Goal: Task Accomplishment & Management: Use online tool/utility

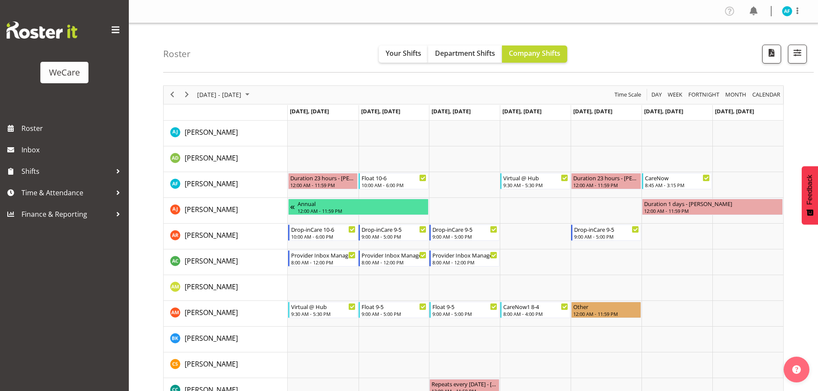
scroll to position [1170, 0]
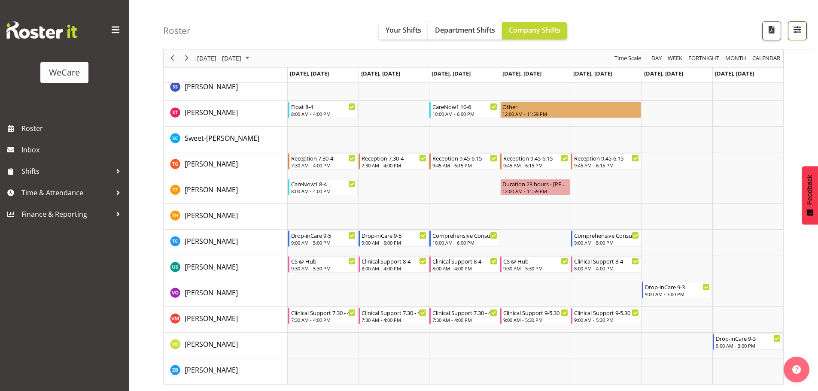
drag, startPoint x: 797, startPoint y: 29, endPoint x: 794, endPoint y: 39, distance: 10.6
click at [797, 28] on span "button" at bounding box center [796, 29] width 11 height 11
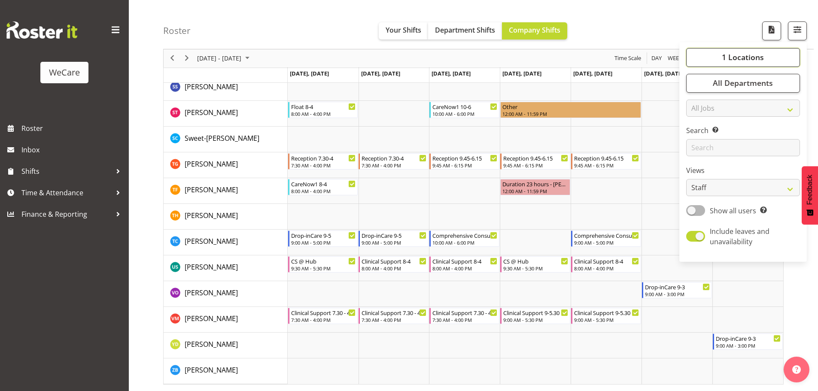
click at [734, 54] on span "1 Locations" at bounding box center [742, 57] width 42 height 10
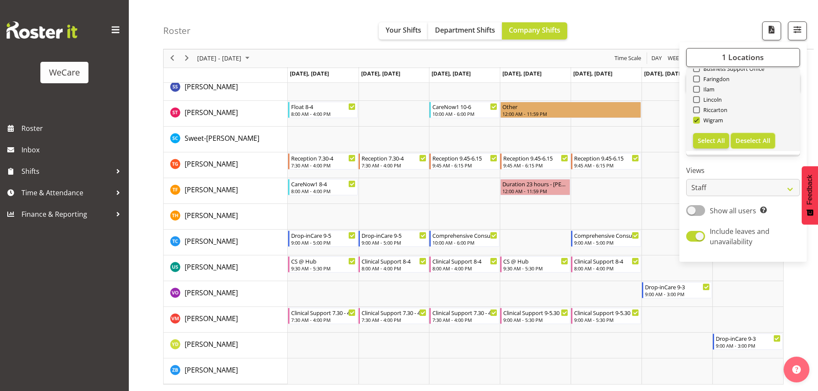
click at [758, 141] on span "Deselect All" at bounding box center [752, 140] width 35 height 8
checkbox input "false"
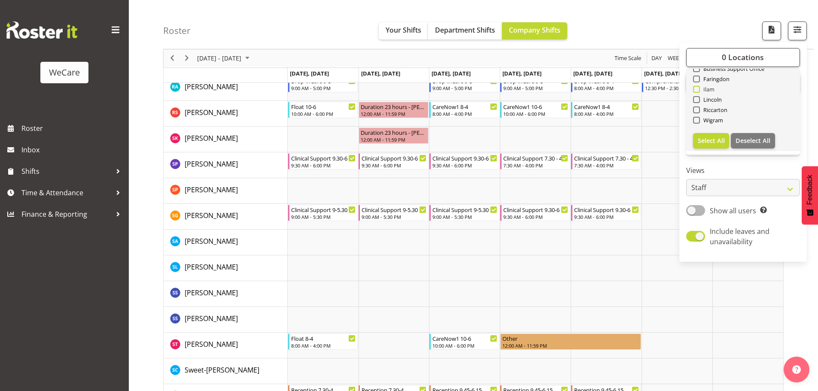
click at [706, 88] on span "Ilam" at bounding box center [707, 89] width 15 height 7
click at [698, 88] on input "Ilam" at bounding box center [696, 90] width 6 height 6
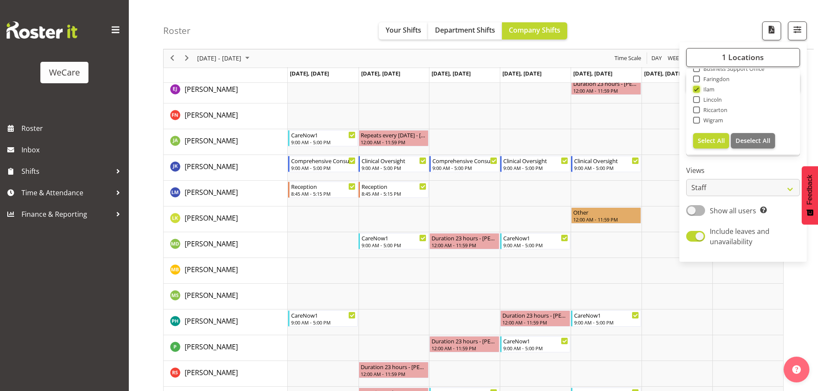
scroll to position [329, 0]
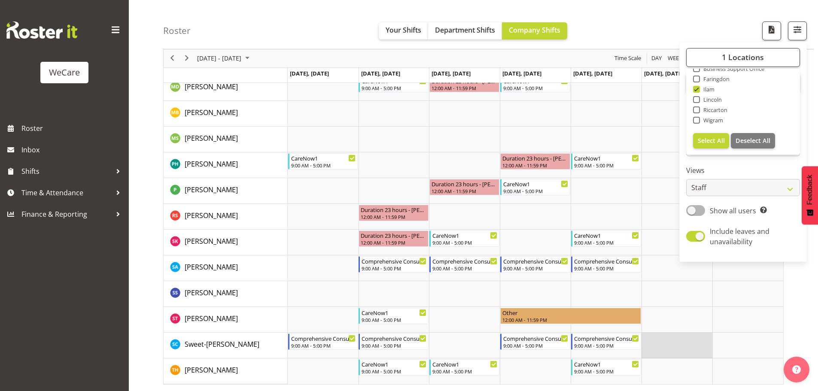
click at [704, 333] on td "Timeline Week of August 18, 2025" at bounding box center [676, 346] width 71 height 26
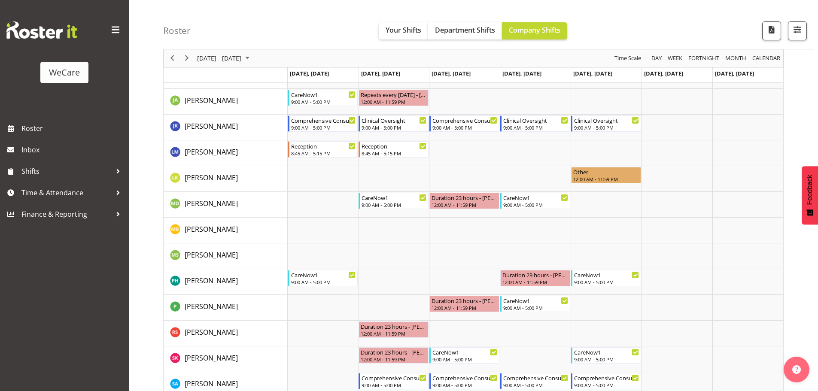
scroll to position [200, 0]
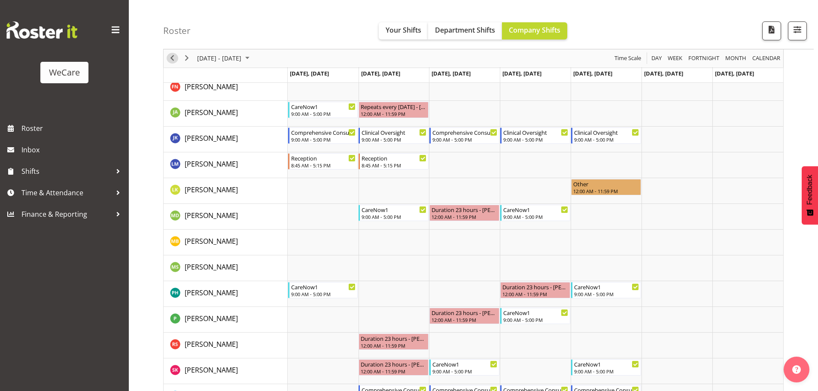
click at [171, 58] on span "Previous" at bounding box center [172, 58] width 10 height 11
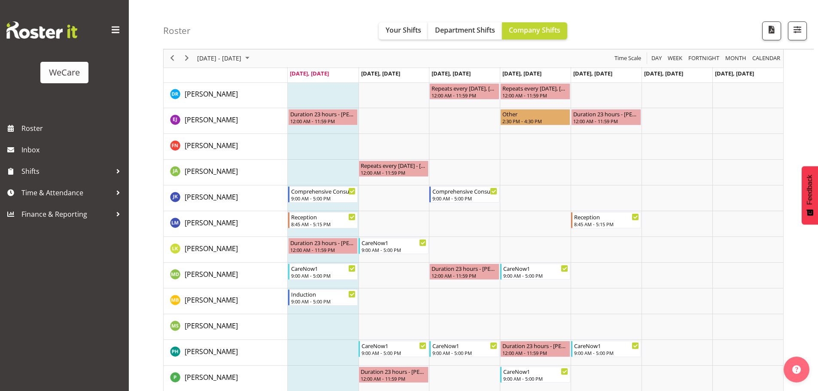
scroll to position [172, 0]
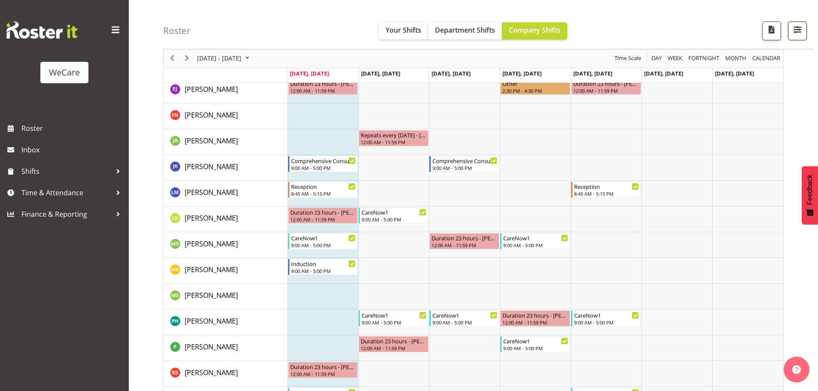
click at [799, 29] on span "button" at bounding box center [796, 29] width 11 height 11
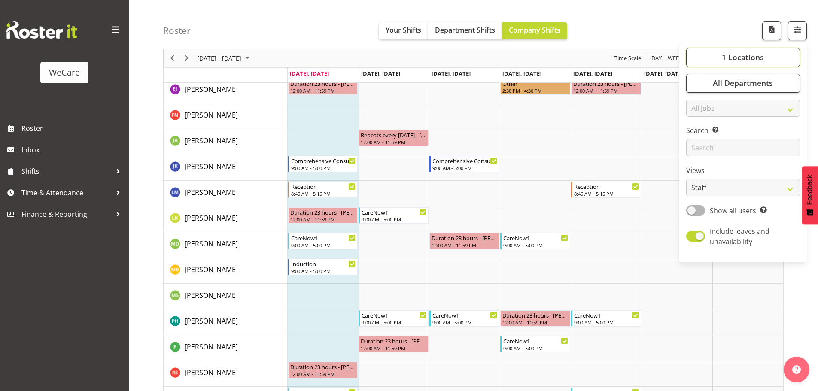
drag, startPoint x: 739, startPoint y: 60, endPoint x: 724, endPoint y: 137, distance: 78.7
click at [739, 59] on span "1 Locations" at bounding box center [742, 57] width 42 height 10
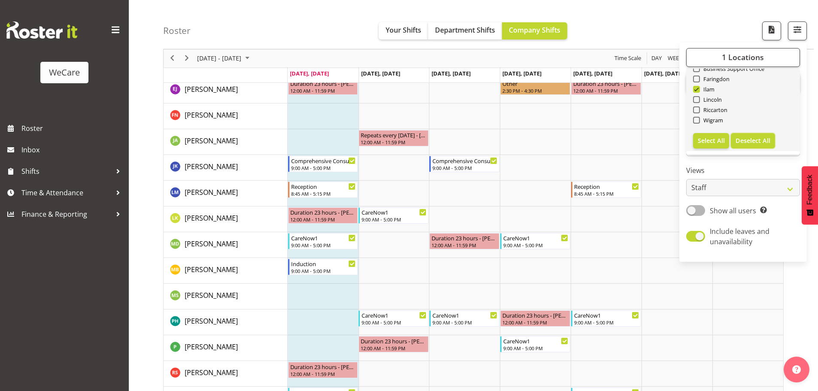
click at [755, 140] on span "Deselect All" at bounding box center [752, 140] width 35 height 8
checkbox input "false"
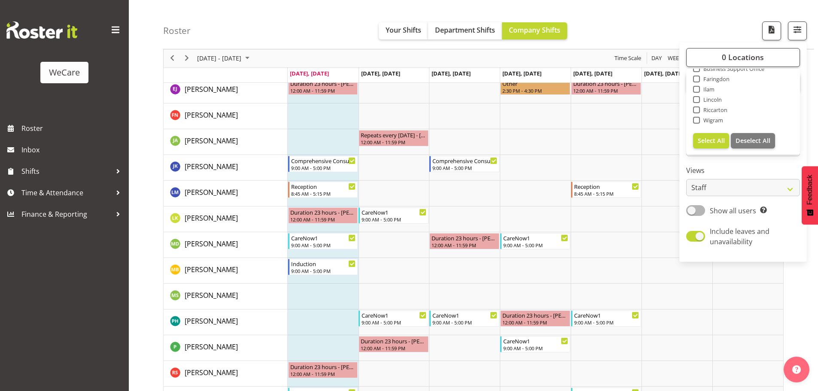
click at [699, 121] on span at bounding box center [696, 120] width 7 height 7
click at [698, 121] on input "Wigram" at bounding box center [696, 121] width 6 height 6
checkbox input "true"
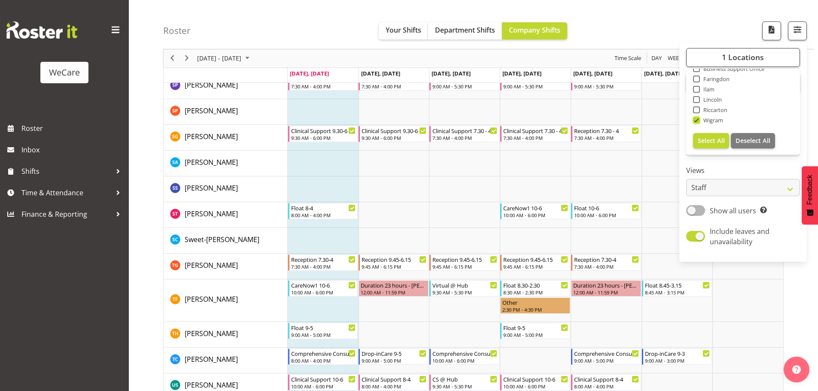
scroll to position [1159, 0]
